Goal: Find specific page/section

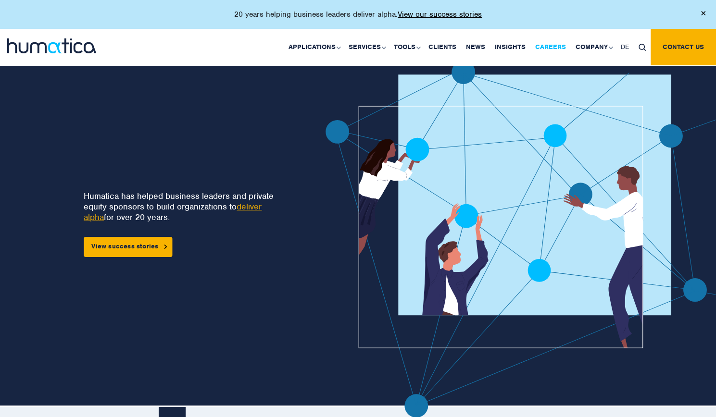
click at [553, 46] on link "Careers" at bounding box center [550, 47] width 40 height 37
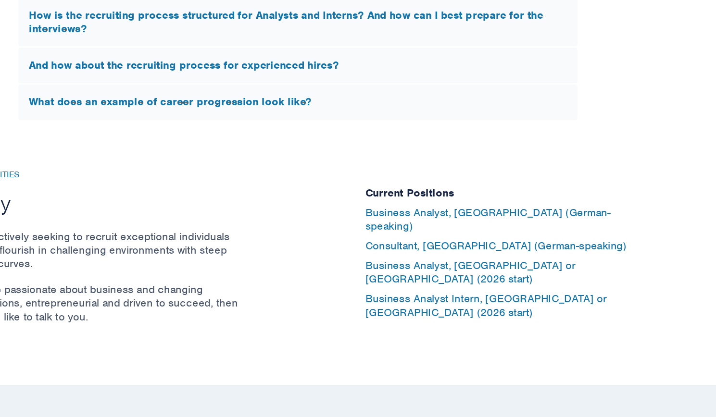
scroll to position [3060, 0]
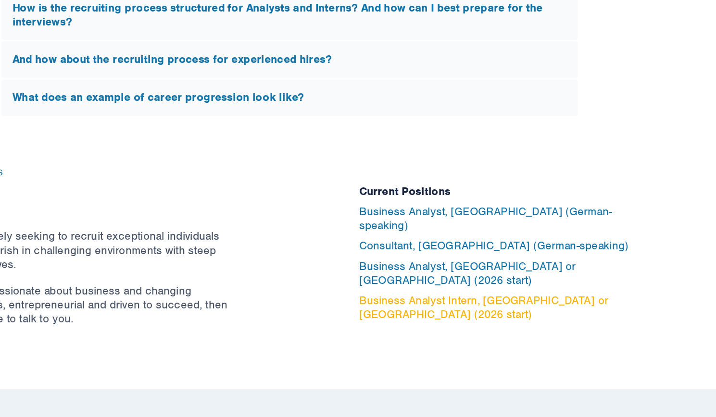
click at [543, 284] on link "Business Analyst Intern, [GEOGRAPHIC_DATA] or [GEOGRAPHIC_DATA] (2026 start)" at bounding box center [505, 294] width 188 height 21
